Goal: Browse casually: Explore the website without a specific task or goal

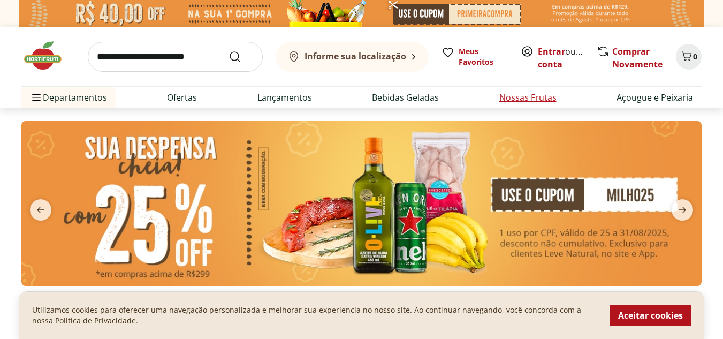
click at [519, 101] on link "Nossas Frutas" at bounding box center [527, 97] width 57 height 13
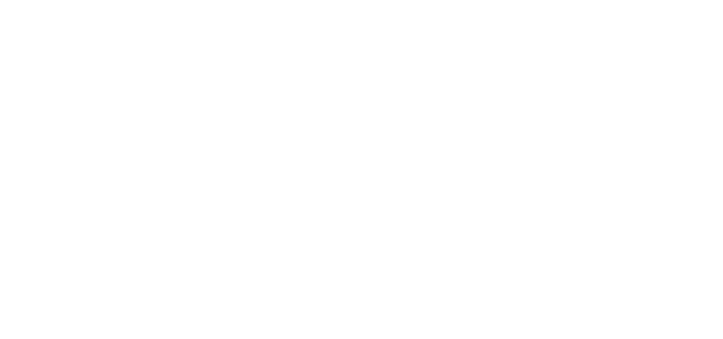
select select "**********"
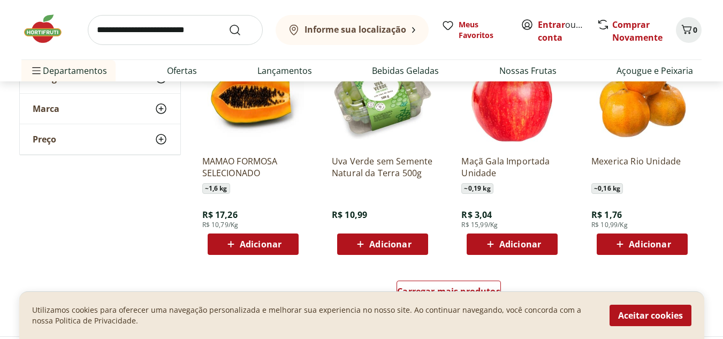
scroll to position [634, 0]
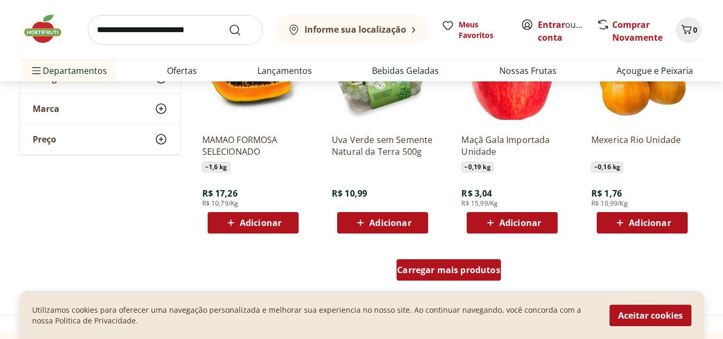
click at [432, 278] on div "Carregar mais produtos" at bounding box center [448, 269] width 104 height 21
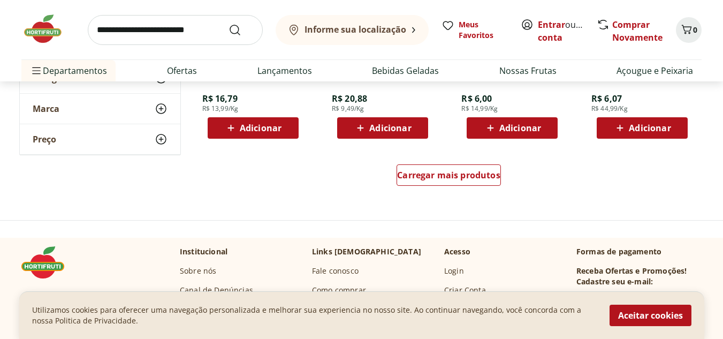
scroll to position [1433, 0]
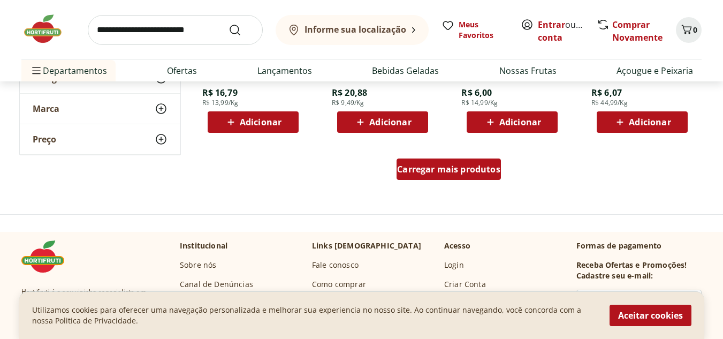
click at [471, 172] on span "Carregar mais produtos" at bounding box center [448, 169] width 103 height 9
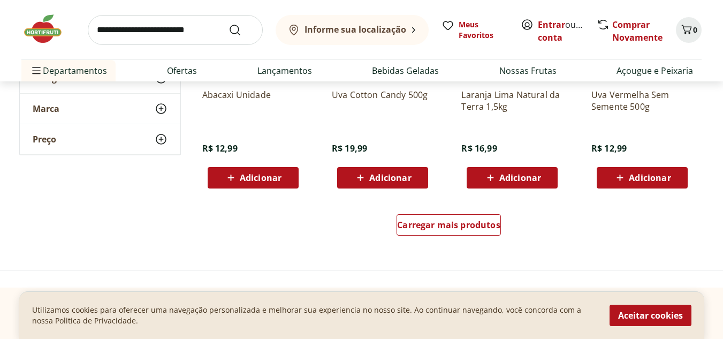
scroll to position [2096, 0]
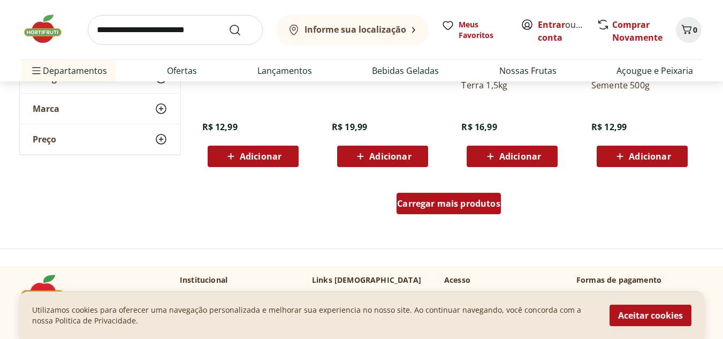
click at [452, 210] on div "Carregar mais produtos" at bounding box center [448, 203] width 104 height 21
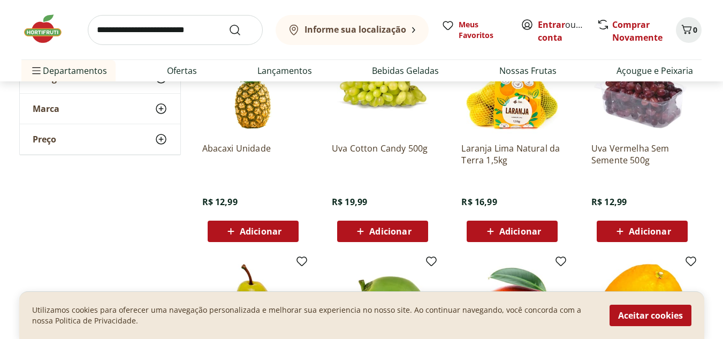
scroll to position [1971, 0]
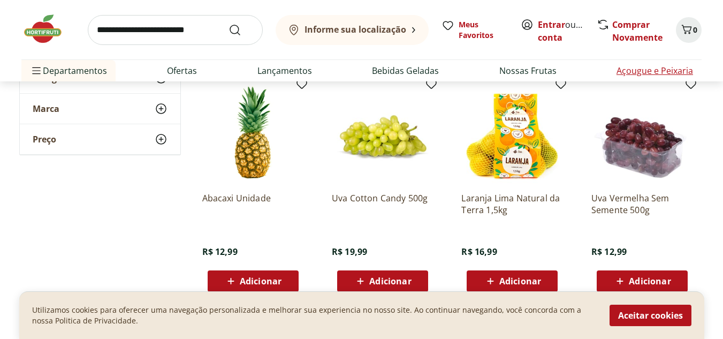
click at [643, 70] on link "Açougue e Peixaria" at bounding box center [654, 70] width 77 height 13
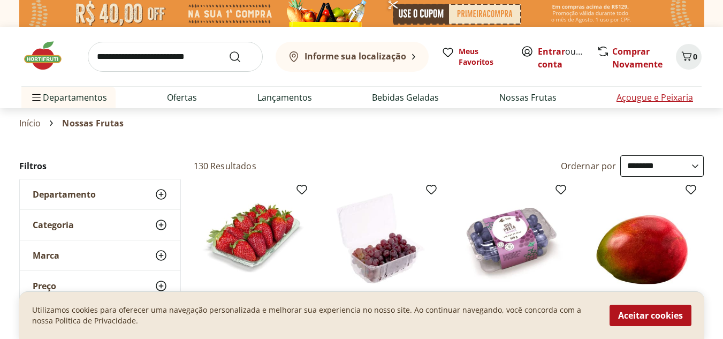
select select "**********"
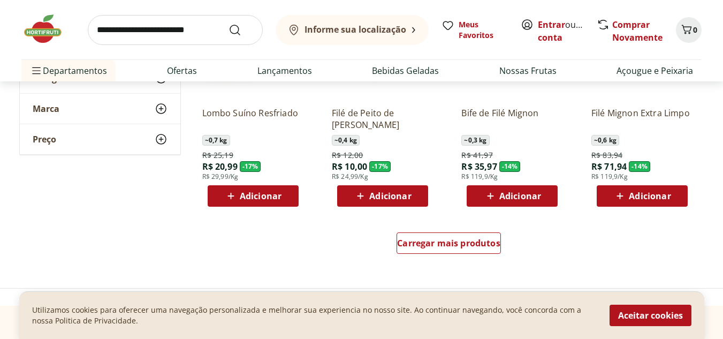
scroll to position [670, 0]
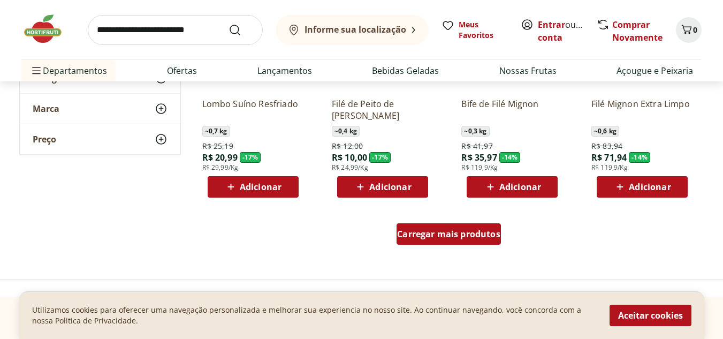
click at [448, 233] on span "Carregar mais produtos" at bounding box center [448, 234] width 103 height 9
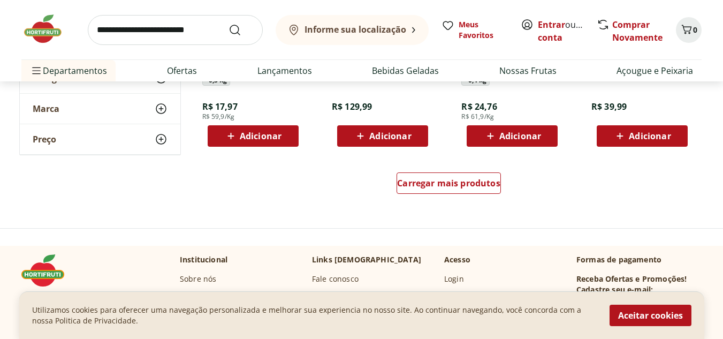
scroll to position [1462, 0]
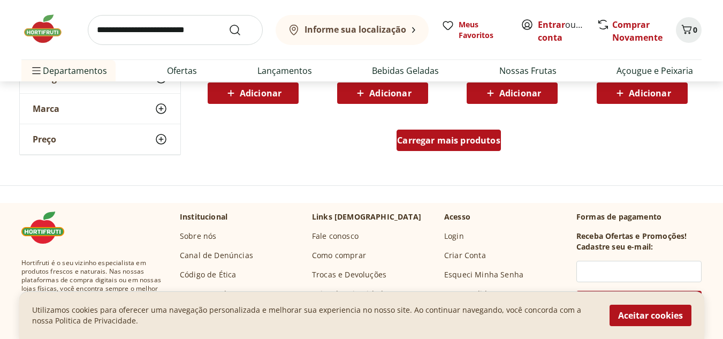
click at [428, 144] on span "Carregar mais produtos" at bounding box center [448, 140] width 103 height 9
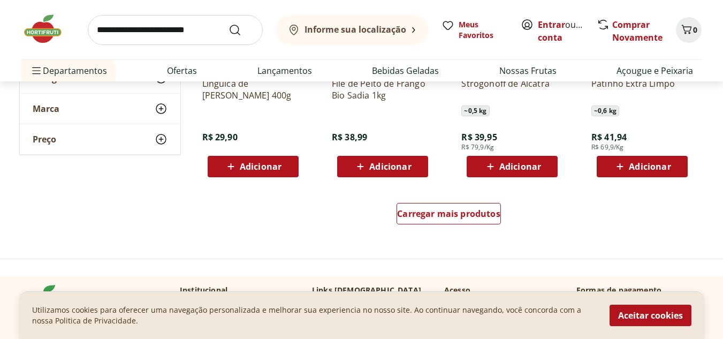
scroll to position [2096, 0]
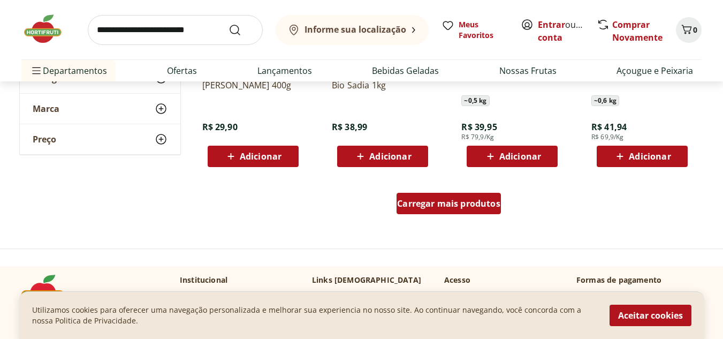
click at [457, 202] on span "Carregar mais produtos" at bounding box center [448, 203] width 103 height 9
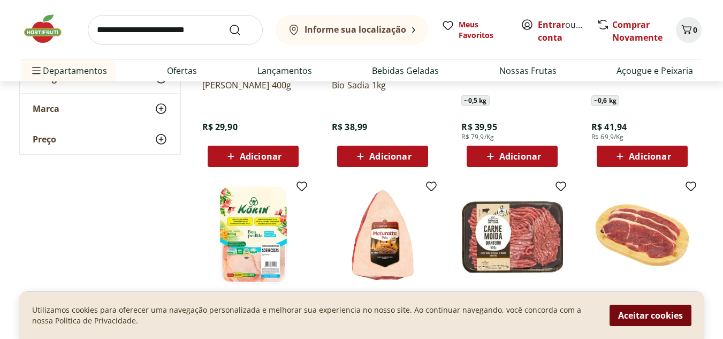
click at [667, 318] on button "Aceitar cookies" at bounding box center [650, 314] width 82 height 21
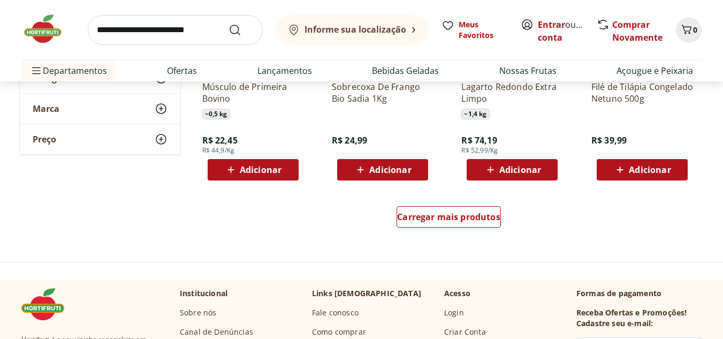
scroll to position [2802, 0]
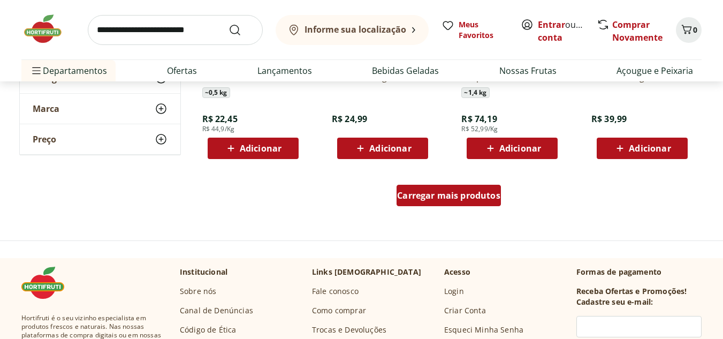
click at [439, 198] on span "Carregar mais produtos" at bounding box center [448, 195] width 103 height 9
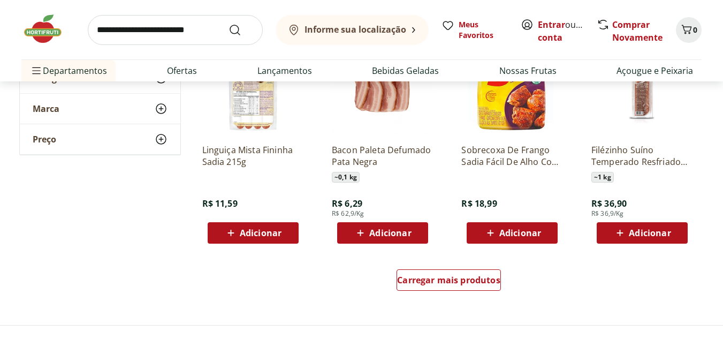
scroll to position [3436, 0]
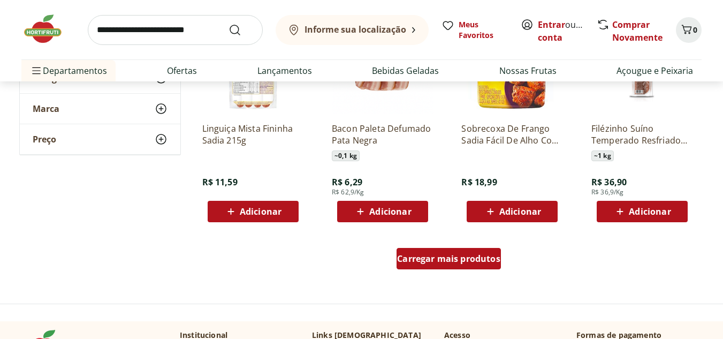
click at [434, 264] on div "Carregar mais produtos" at bounding box center [448, 258] width 104 height 21
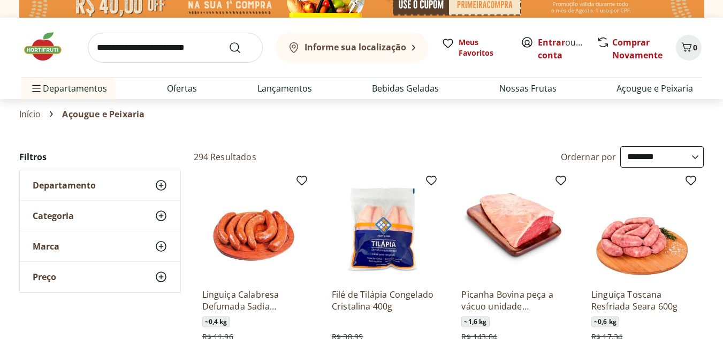
scroll to position [0, 0]
